Goal: Obtain resource: Obtain resource

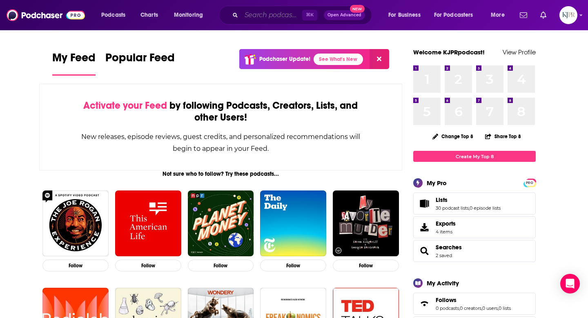
click at [250, 16] on input "Search podcasts, credits, & more..." at bounding box center [271, 15] width 61 height 13
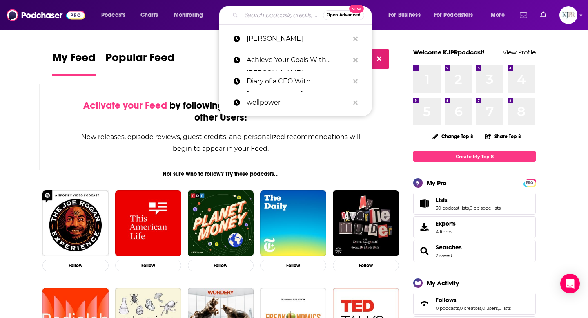
paste input "The 5Cs"
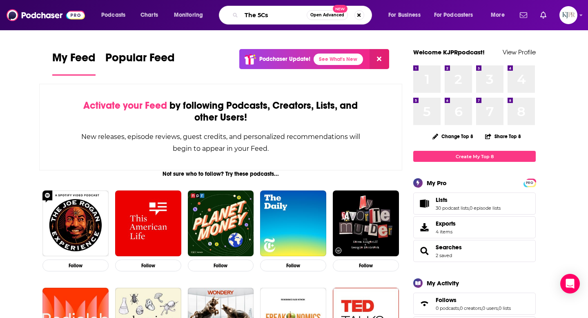
type input "The 5Cs"
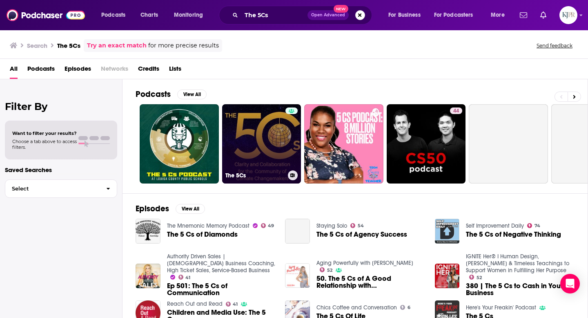
click at [248, 149] on link "The 5Cs" at bounding box center [261, 143] width 79 height 79
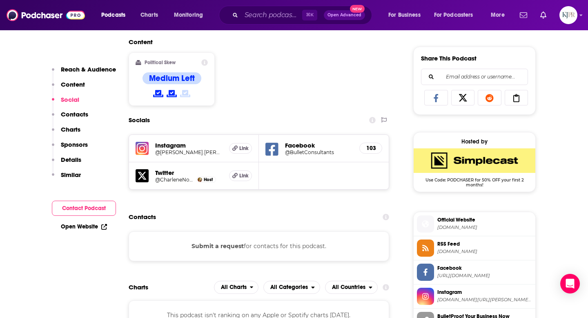
scroll to position [532, 0]
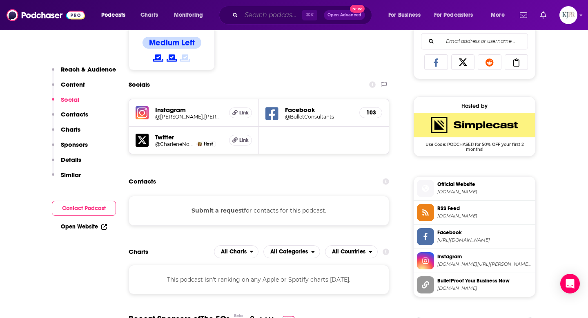
click at [265, 11] on input "Search podcasts, credits, & more..." at bounding box center [271, 15] width 61 height 13
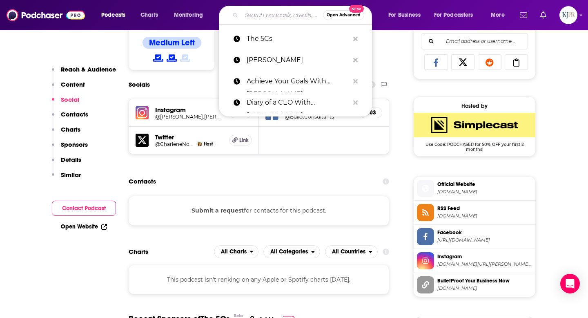
paste input "Is Designer Dead?"
type input "Is Designer Dead?"
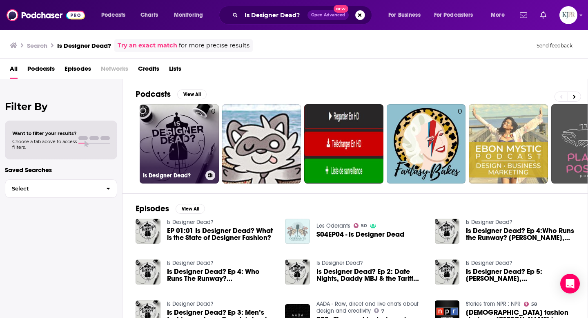
click at [159, 154] on link "0 Is Designer Dead?" at bounding box center [179, 143] width 79 height 79
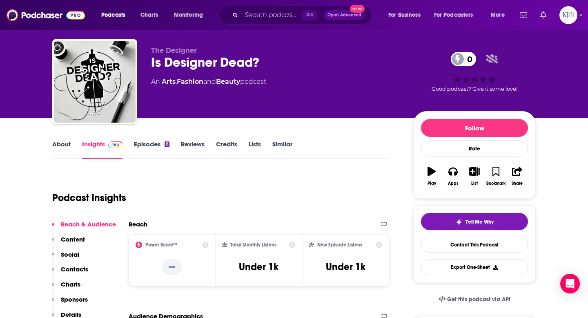
scroll to position [9, 0]
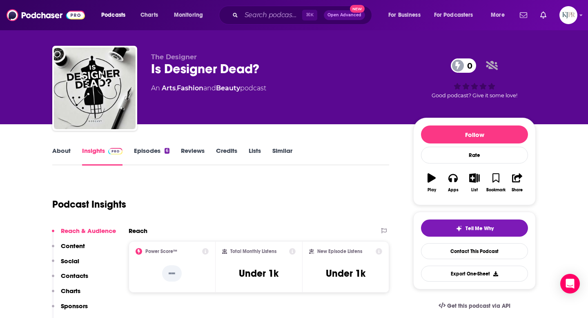
click at [86, 245] on div "Reach & Audience Content Social Contacts Charts Sponsors Details Similar" at bounding box center [84, 287] width 64 height 120
click at [71, 247] on p "Content" at bounding box center [73, 246] width 24 height 8
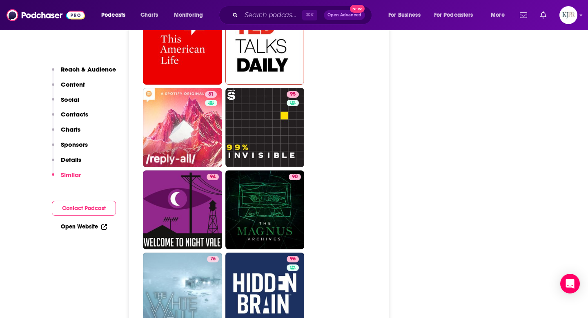
scroll to position [1143, 0]
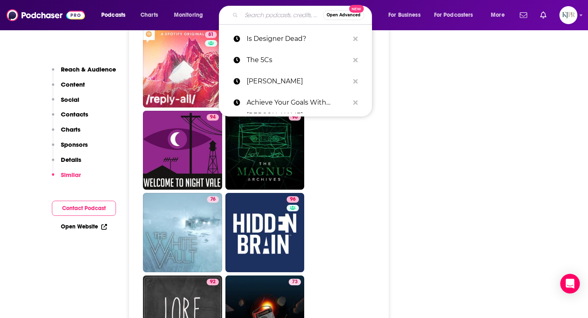
click at [253, 16] on input "Search podcasts, credits, & more..." at bounding box center [282, 15] width 82 height 13
paste input "Inner Edison Podcast by [PERSON_NAME]"
type input "Inner Edison Podcast by [PERSON_NAME]"
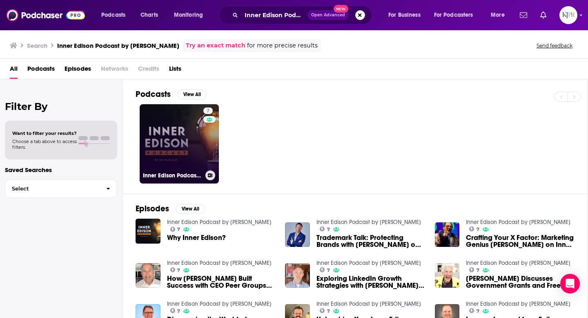
click at [180, 169] on link "7 Inner Edison Podcast by [PERSON_NAME]" at bounding box center [179, 143] width 79 height 79
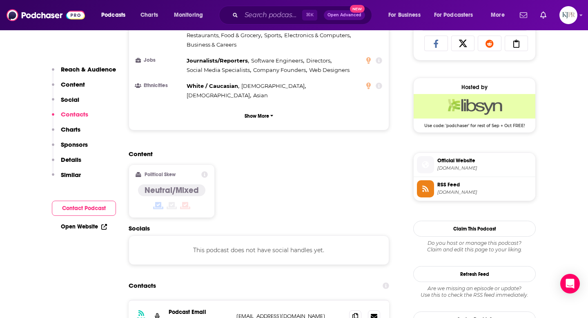
scroll to position [550, 0]
click at [446, 167] on span "[DOMAIN_NAME]" at bounding box center [485, 168] width 95 height 6
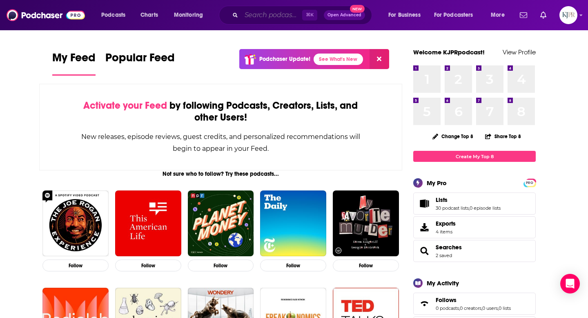
click at [253, 18] on input "Search podcasts, credits, & more..." at bounding box center [271, 15] width 61 height 13
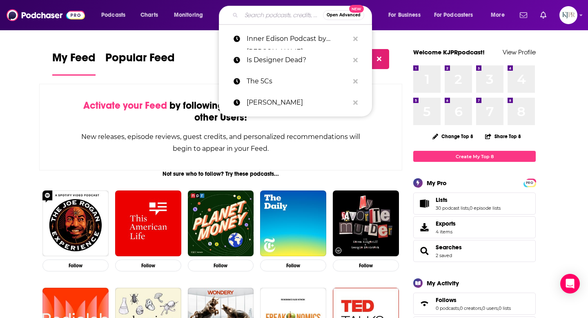
paste input "Too Hard For The Radio"
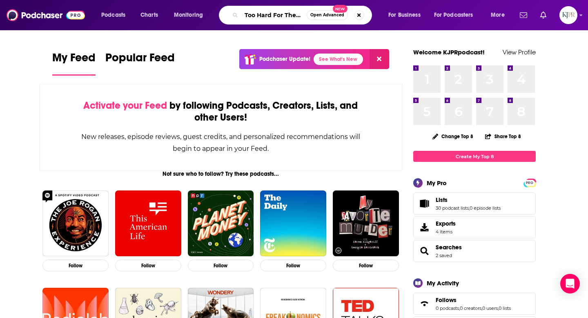
scroll to position [0, 12]
type input "Too Hard For The Radio"
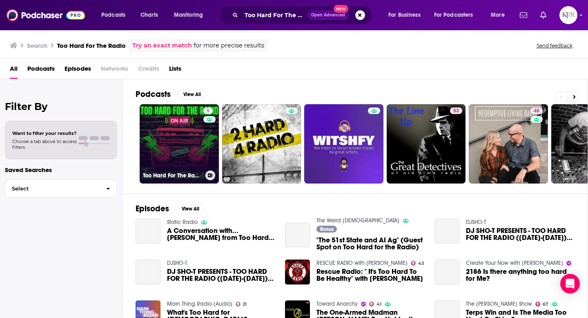
click at [174, 152] on link "5 Too Hard For The Radio" at bounding box center [179, 143] width 79 height 79
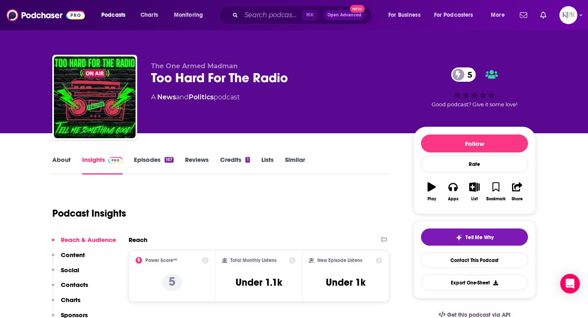
scroll to position [112, 0]
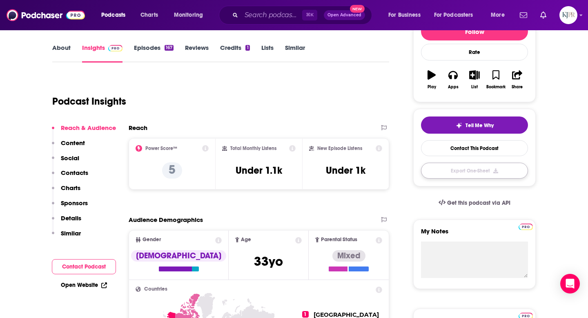
click at [462, 173] on button "Export One-Sheet" at bounding box center [474, 171] width 107 height 16
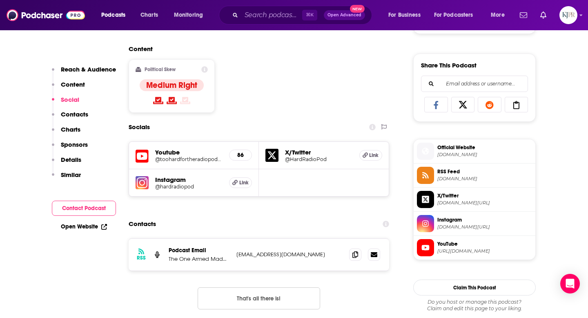
scroll to position [0, 0]
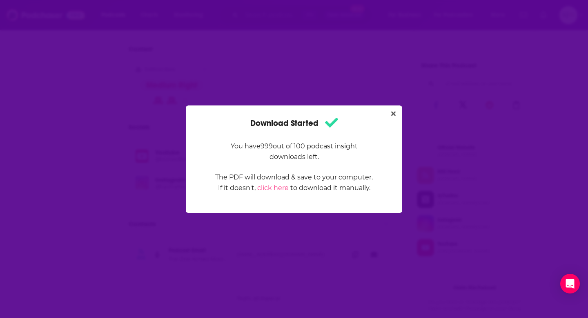
click at [262, 80] on div "Download Started You have 999 out of 100 podcast insight downloads left. The PD…" at bounding box center [294, 159] width 588 height 318
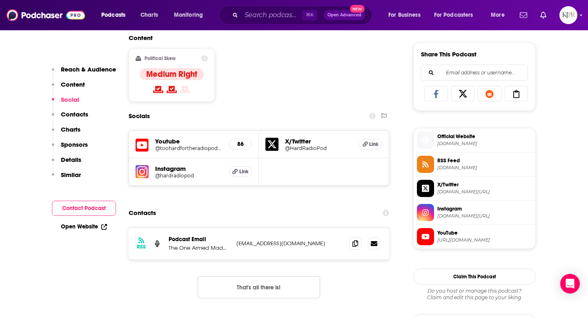
scroll to position [501, 0]
